Goal: Consume media (video, audio): Consume media (video, audio)

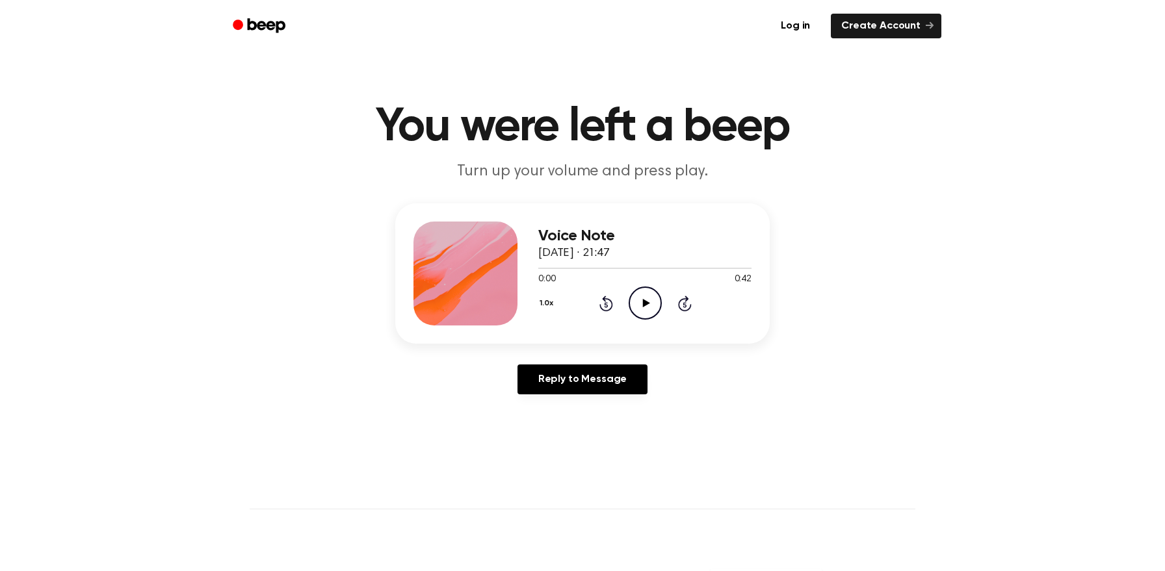
click at [645, 309] on icon "Play Audio" at bounding box center [645, 303] width 33 height 33
click at [651, 300] on icon "Play Audio" at bounding box center [645, 303] width 33 height 33
click at [544, 306] on button "1.0x" at bounding box center [548, 304] width 20 height 22
click at [556, 433] on span "1.5x" at bounding box center [559, 430] width 16 height 14
click at [646, 302] on icon at bounding box center [645, 303] width 7 height 8
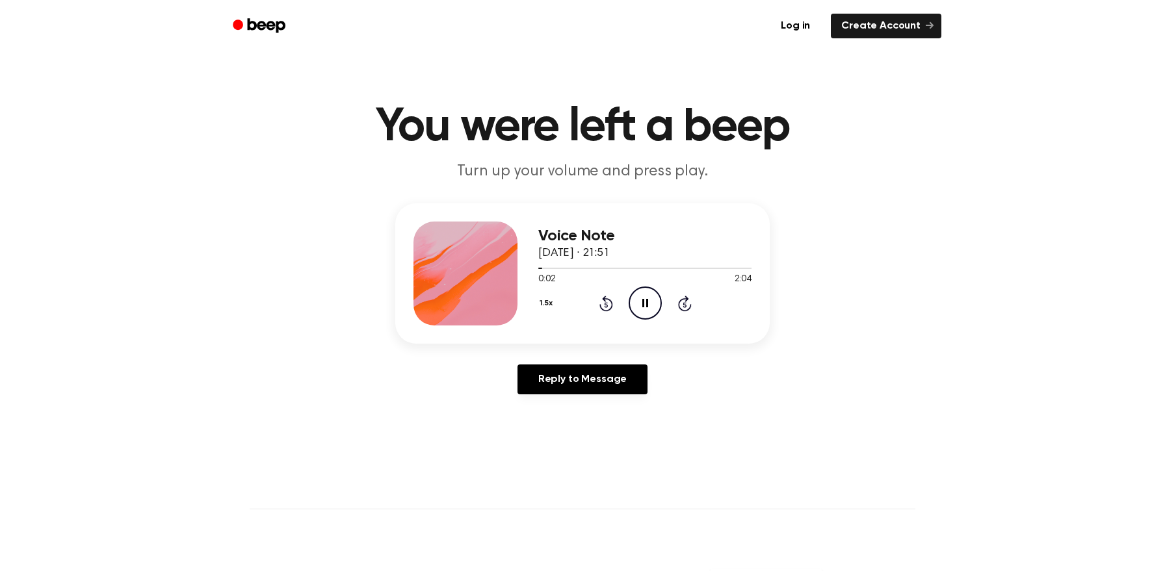
click at [543, 301] on button "1.5x" at bounding box center [547, 304] width 19 height 22
click at [562, 462] on div "2.0x" at bounding box center [563, 454] width 50 height 24
click at [644, 309] on icon "Pause Audio" at bounding box center [645, 303] width 33 height 33
click at [594, 269] on div at bounding box center [595, 268] width 115 height 1
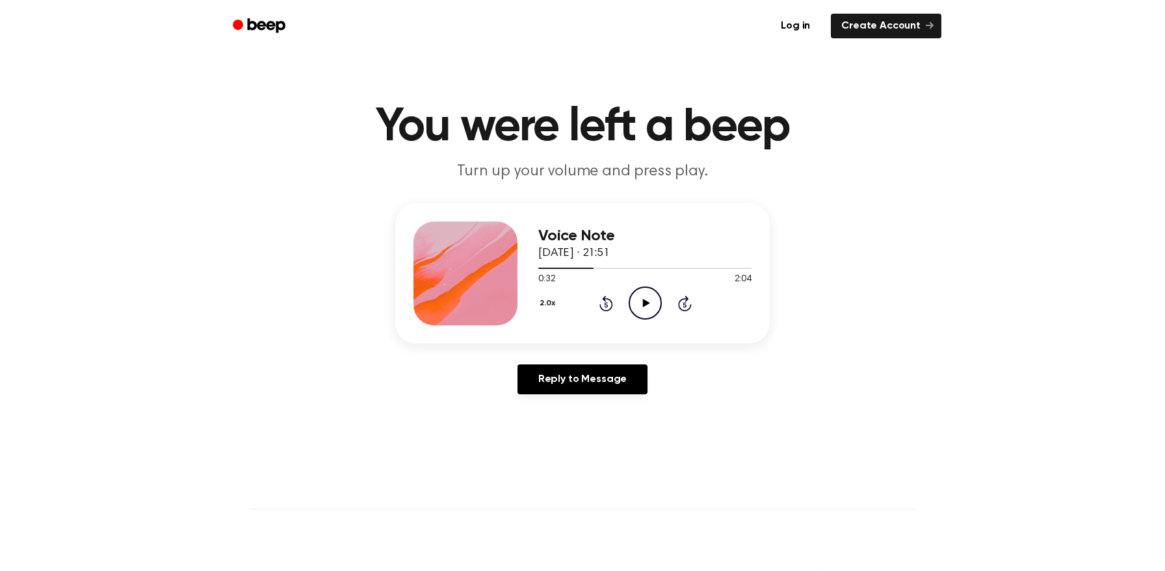
click at [649, 303] on icon "Play Audio" at bounding box center [645, 303] width 33 height 33
click at [649, 303] on icon "Pause Audio" at bounding box center [645, 303] width 33 height 33
click at [642, 295] on icon "Play Audio" at bounding box center [645, 303] width 33 height 33
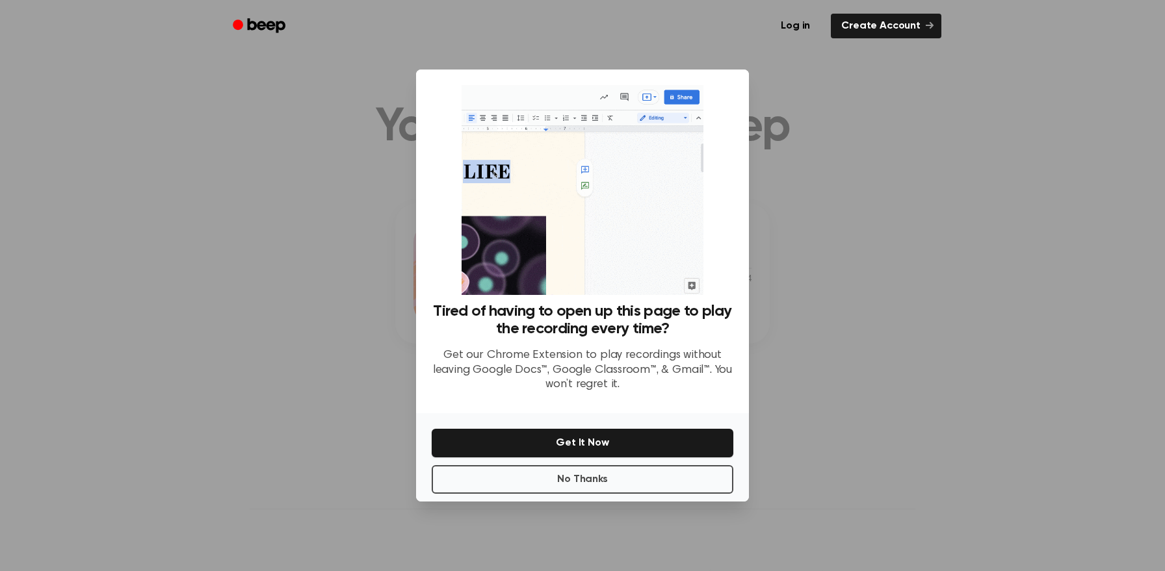
click at [806, 289] on div at bounding box center [582, 285] width 1165 height 571
click at [610, 445] on button "Get It Now" at bounding box center [583, 443] width 302 height 29
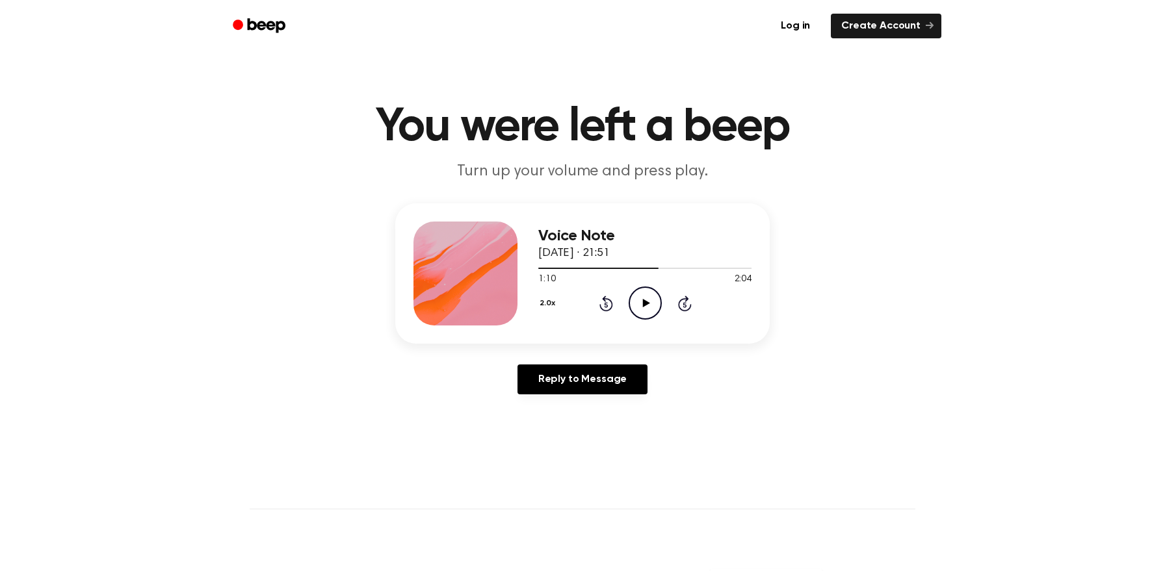
click at [641, 305] on icon "Play Audio" at bounding box center [645, 303] width 33 height 33
click at [641, 305] on icon "Pause Audio" at bounding box center [645, 303] width 33 height 33
click at [649, 306] on icon "Play Audio" at bounding box center [645, 303] width 33 height 33
click at [637, 298] on icon "Play Audio" at bounding box center [645, 303] width 33 height 33
click at [549, 306] on button "2.0x" at bounding box center [548, 304] width 21 height 22
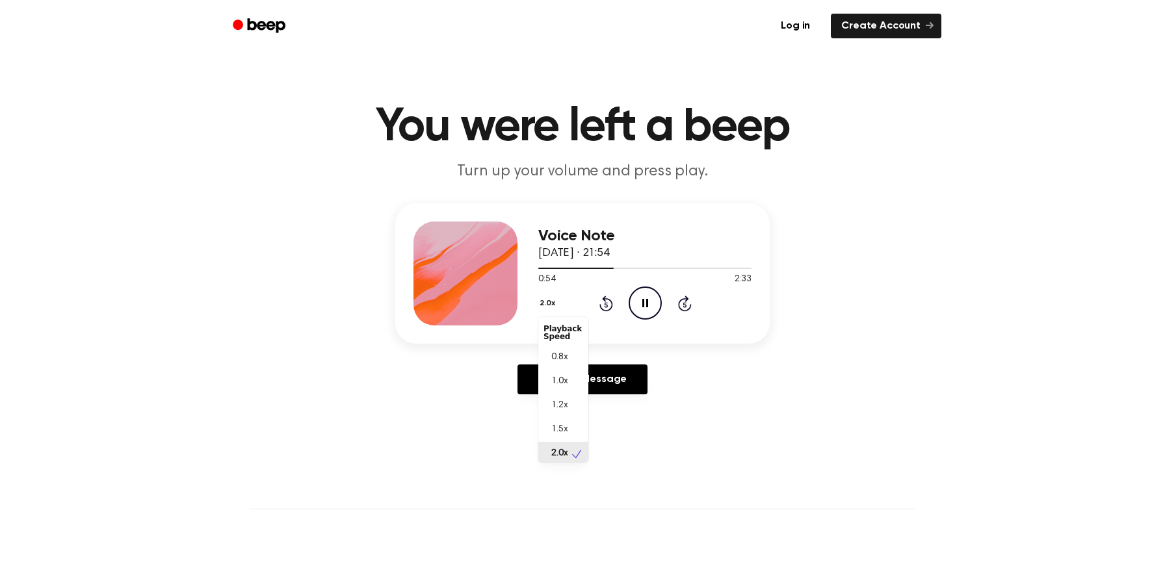
scroll to position [3, 0]
click at [549, 306] on button "2.0x" at bounding box center [548, 304] width 21 height 22
